Goal: Navigation & Orientation: Find specific page/section

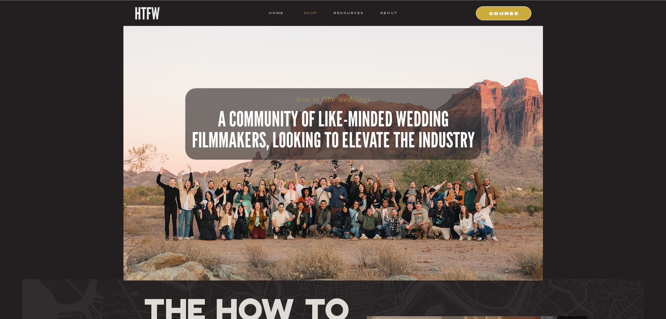
click at [310, 13] on nav "shop" at bounding box center [311, 13] width 28 height 6
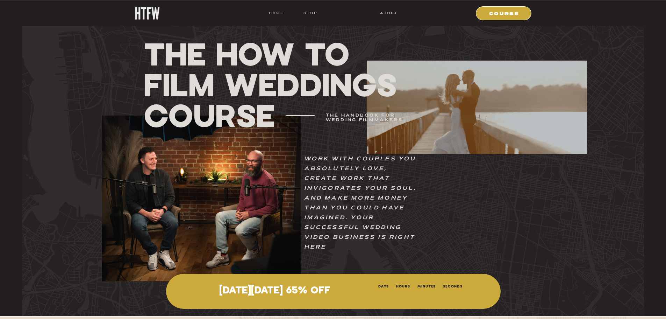
click at [343, 12] on nav "resources" at bounding box center [347, 13] width 33 height 6
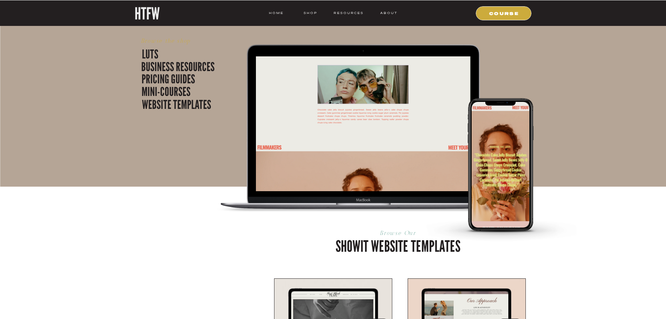
scroll to position [1539, 0]
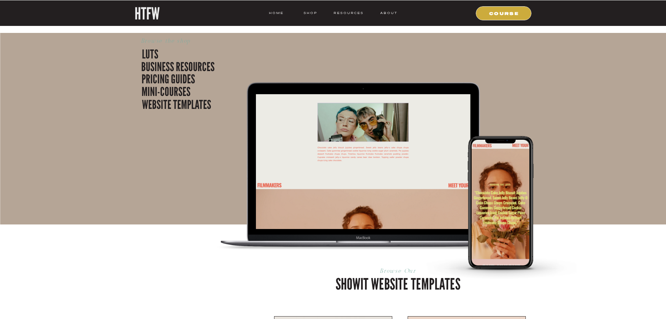
click at [150, 10] on div at bounding box center [147, 13] width 25 height 13
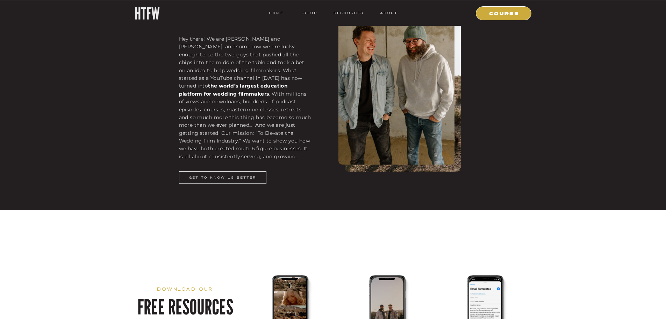
scroll to position [839, 0]
